Goal: Task Accomplishment & Management: Complete application form

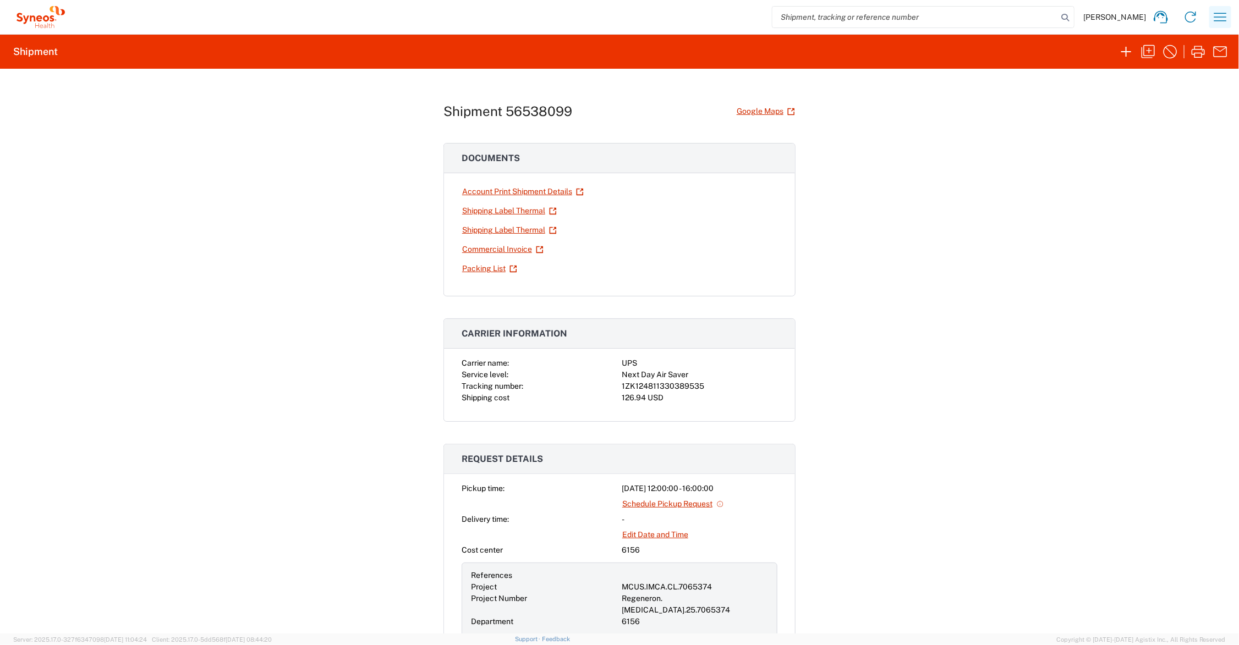
click at [1217, 15] on icon "button" at bounding box center [1220, 17] width 18 height 18
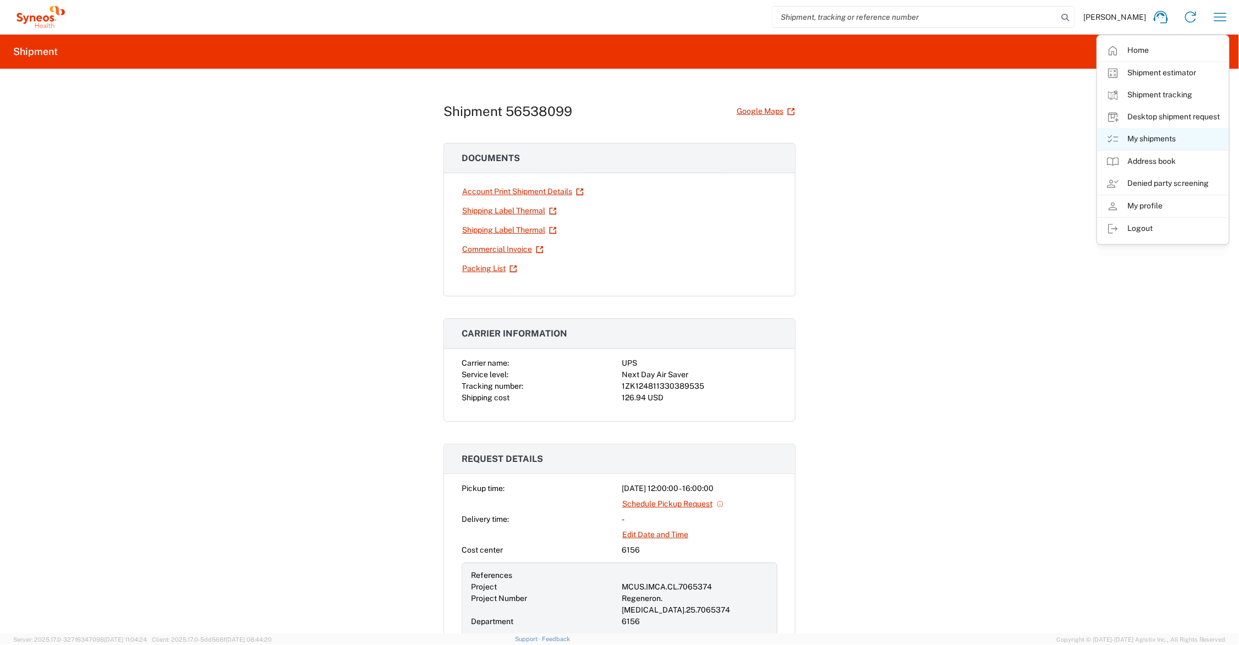
click at [1172, 139] on link "My shipments" at bounding box center [1162, 139] width 131 height 22
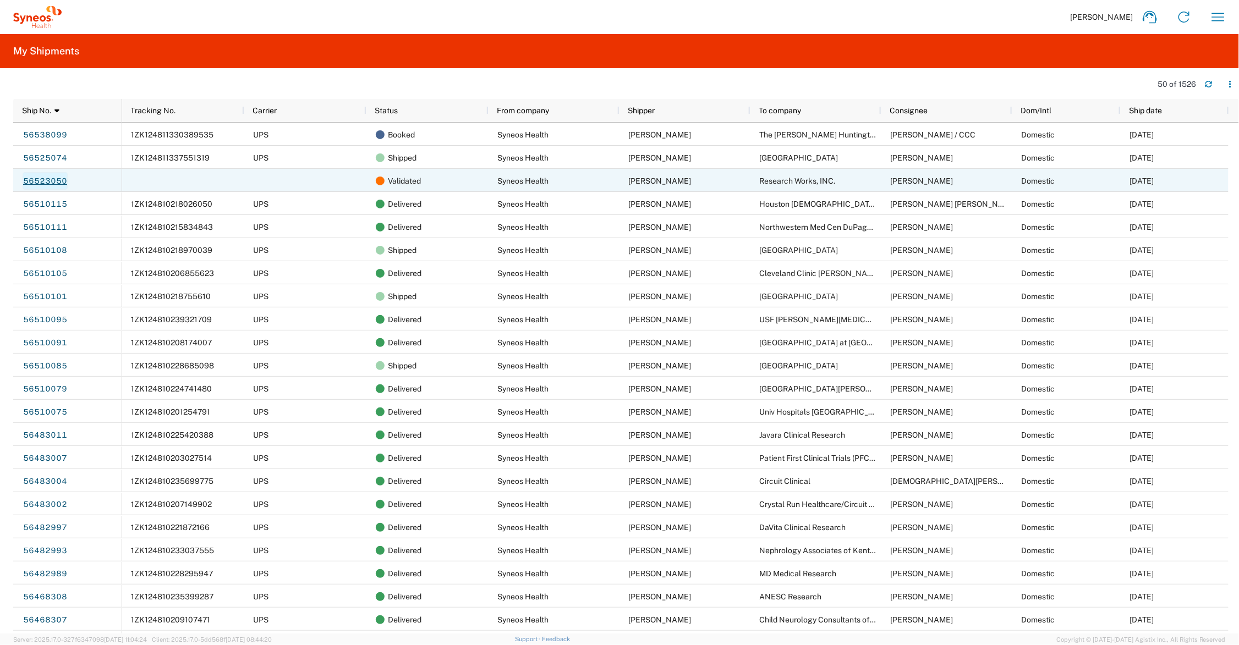
click at [52, 179] on link "56523050" at bounding box center [45, 181] width 45 height 18
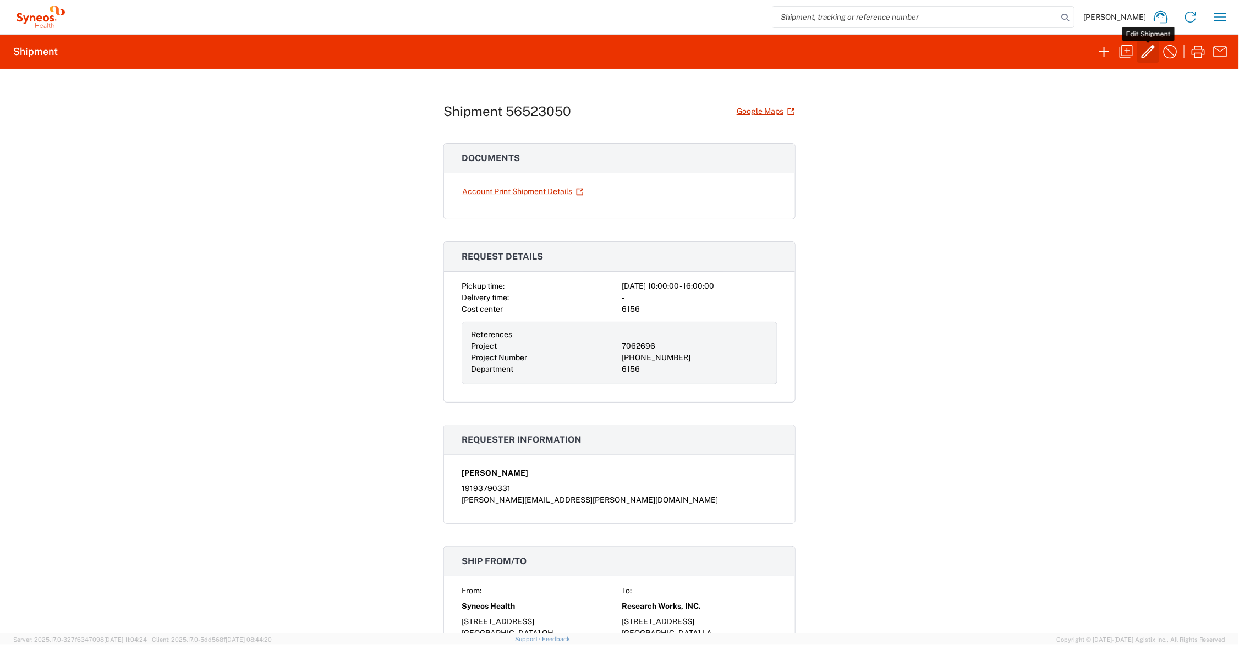
click at [1149, 50] on icon "button" at bounding box center [1147, 51] width 13 height 13
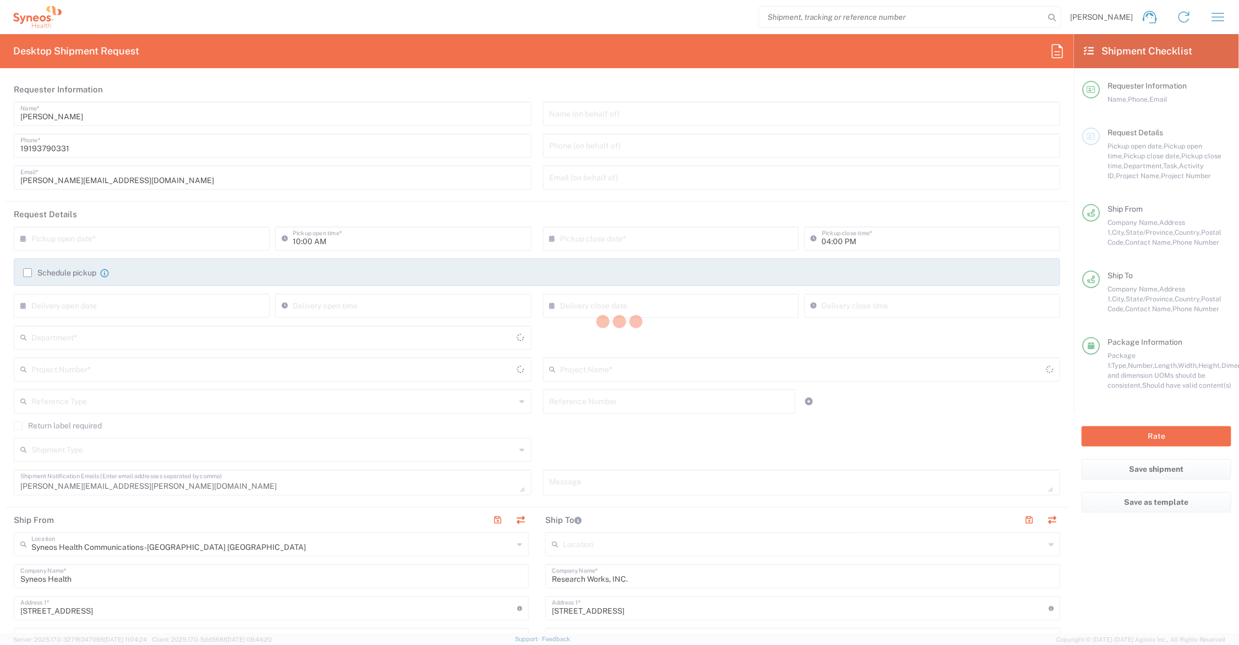
type input "7062696"
type input "[US_STATE]"
type input "Your Packaging"
type input "[PHONE_NUMBER]"
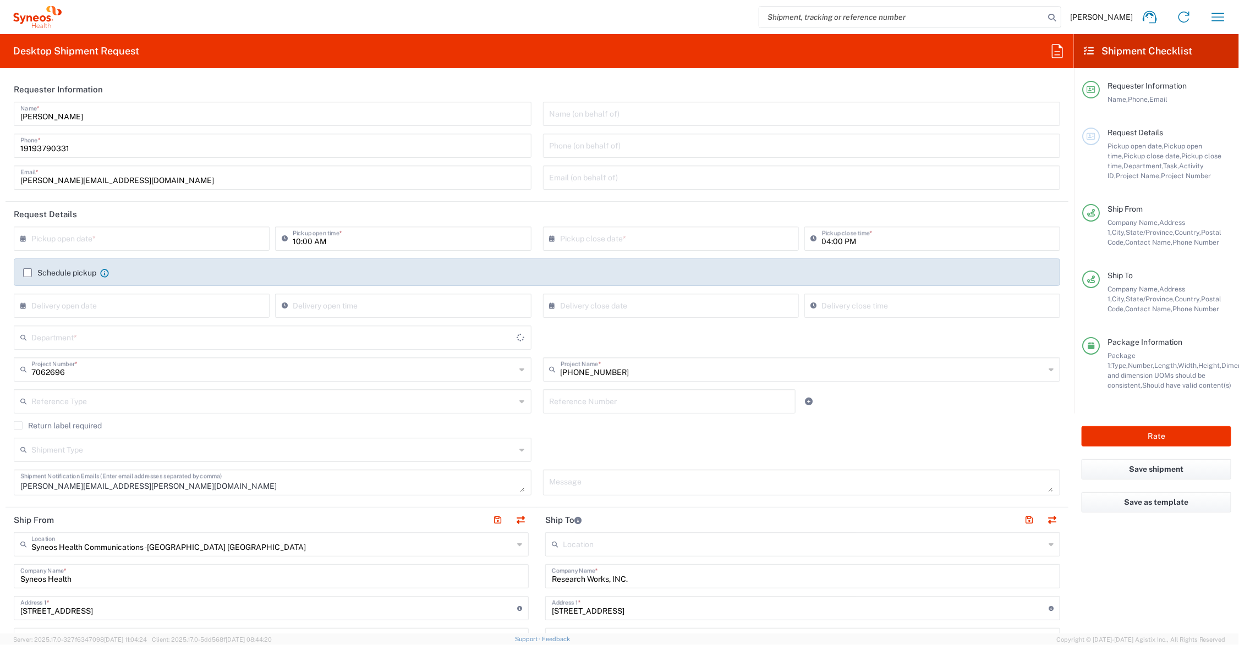
type input "6156"
click at [180, 239] on input "text" at bounding box center [144, 237] width 226 height 19
click at [130, 334] on span "19" at bounding box center [127, 338] width 16 height 15
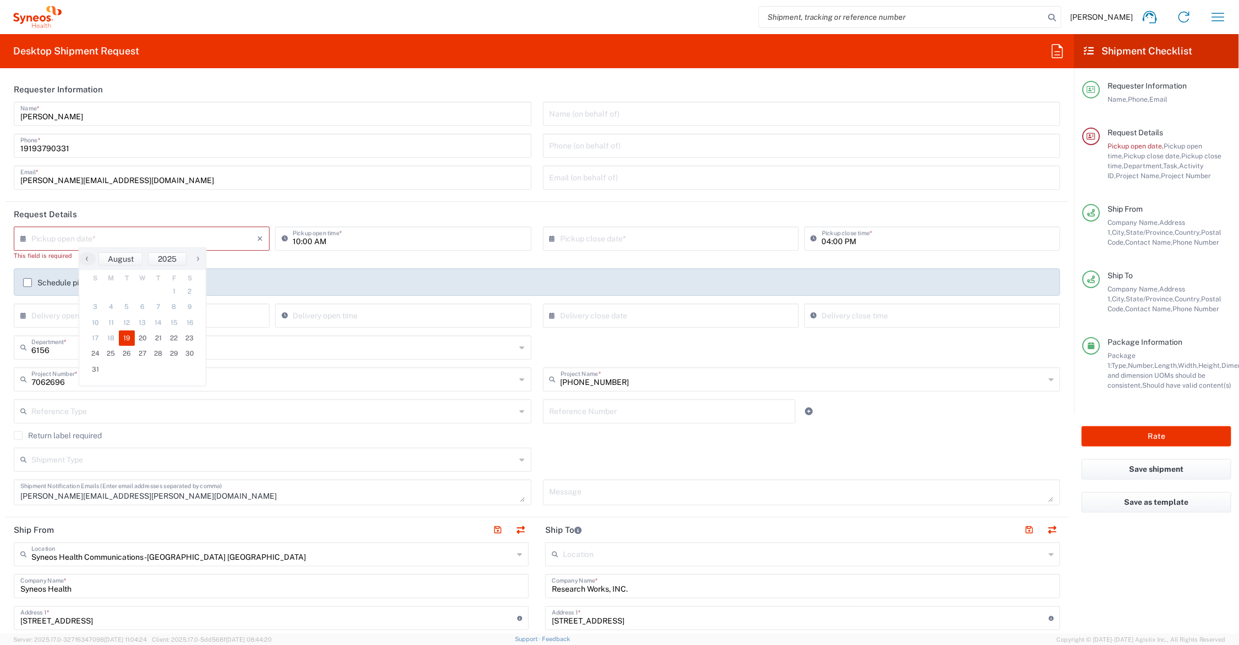
type input "[DATE]"
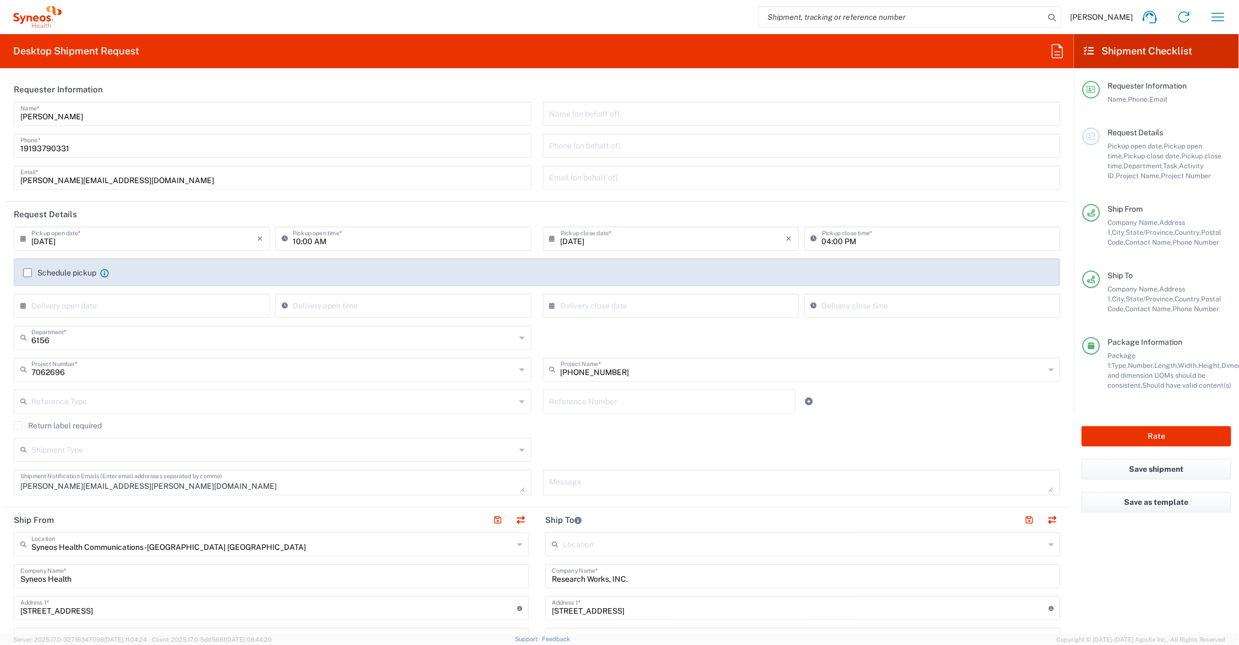
click at [293, 240] on input "10:00 AM" at bounding box center [409, 237] width 232 height 19
click at [326, 242] on input "1:00 AM" at bounding box center [409, 237] width 232 height 19
type input "01:00 PM"
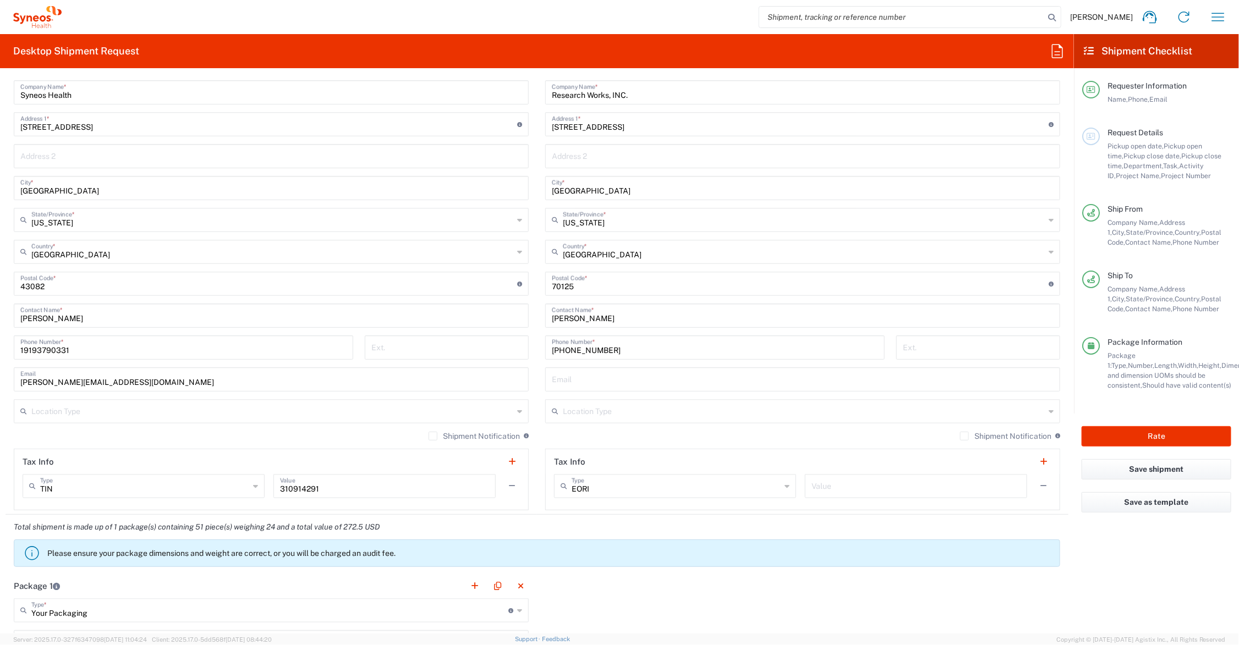
scroll to position [688, 0]
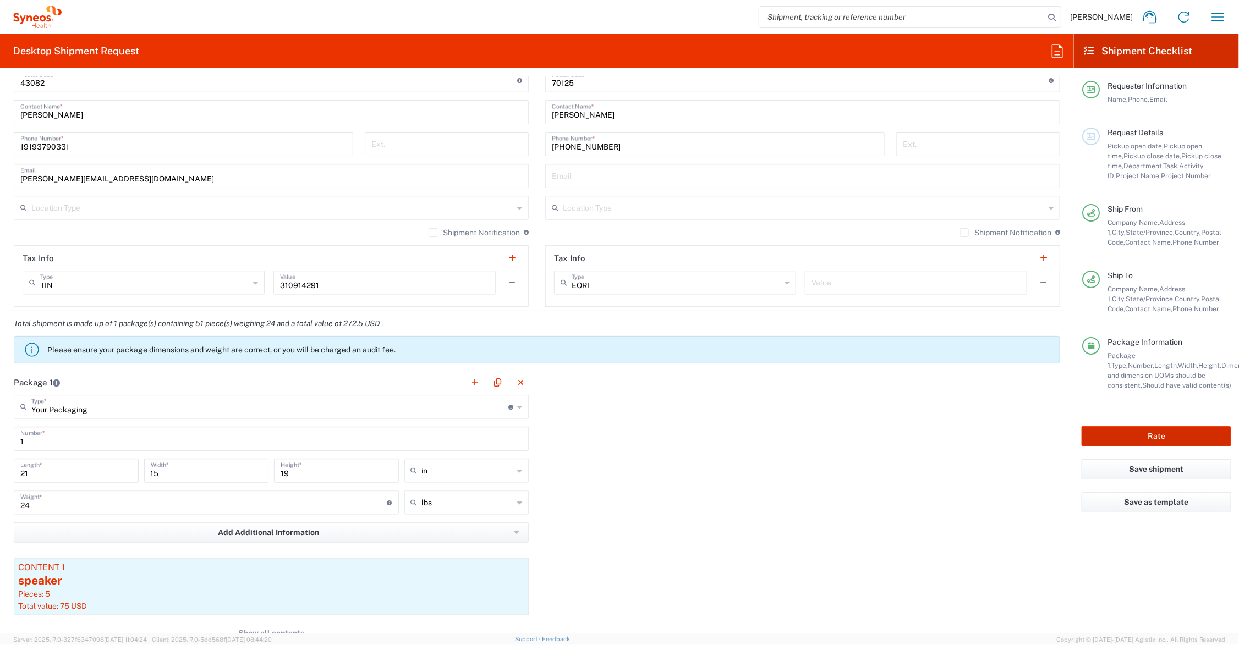
click at [1160, 435] on button "Rate" at bounding box center [1156, 436] width 150 height 20
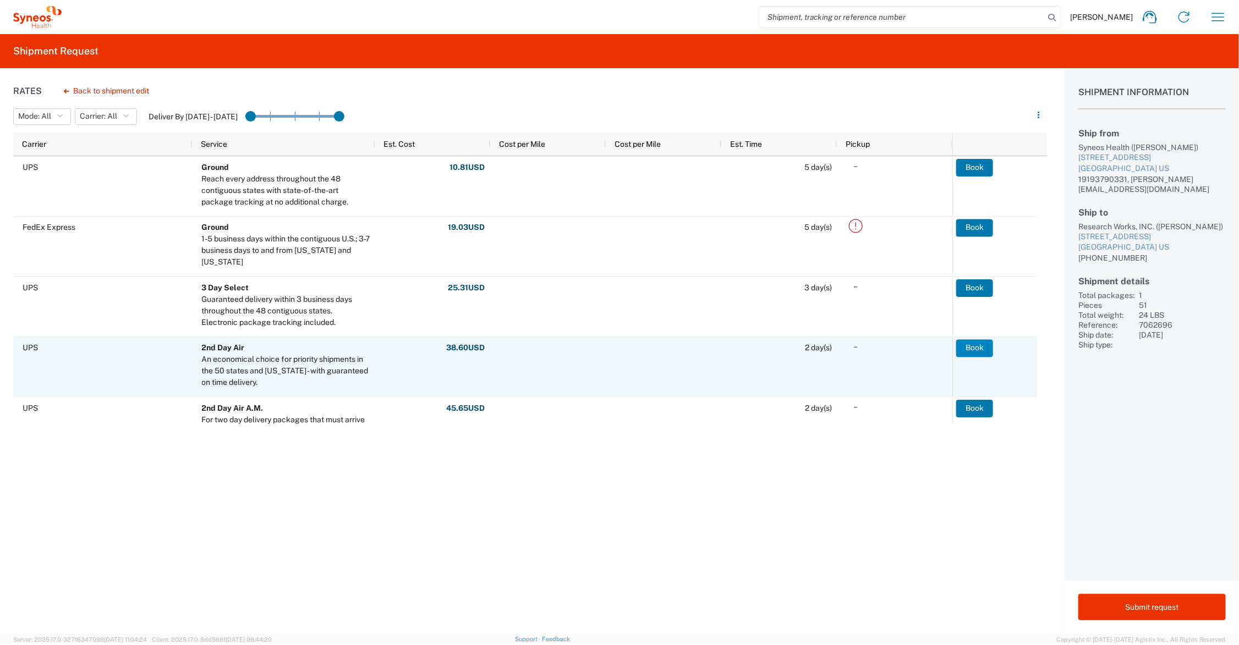
click at [979, 348] on button "Book" at bounding box center [974, 348] width 37 height 18
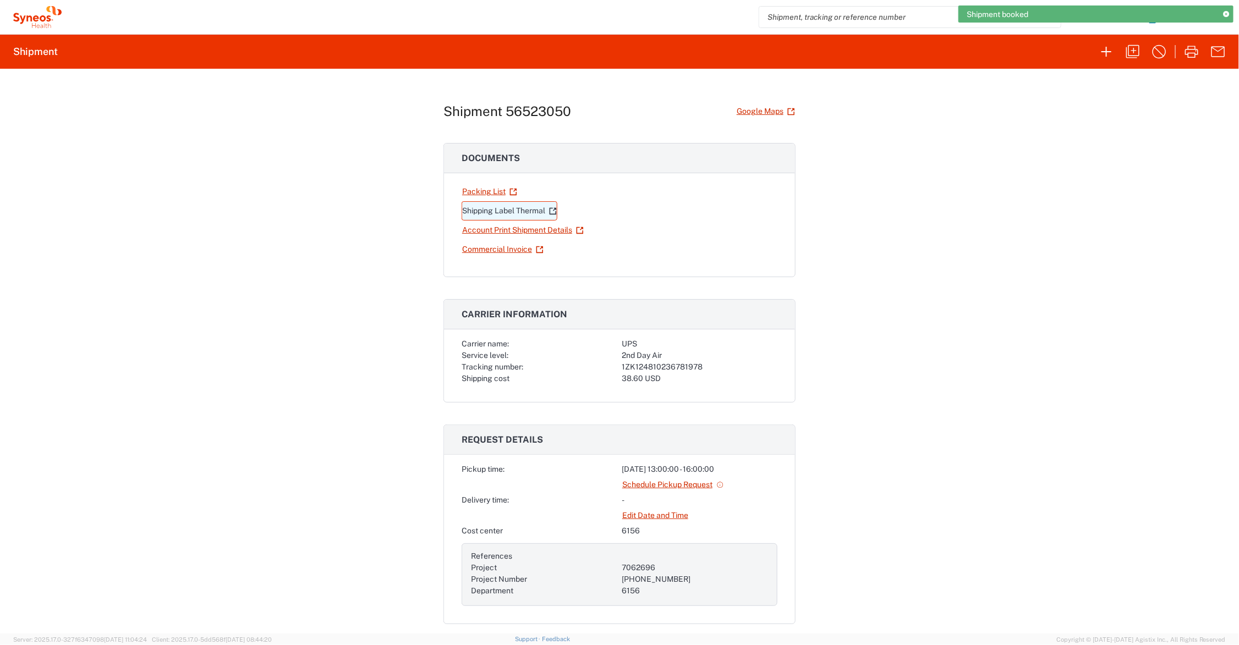
click at [507, 208] on link "Shipping Label Thermal" at bounding box center [509, 210] width 96 height 19
